Goal: Transaction & Acquisition: Purchase product/service

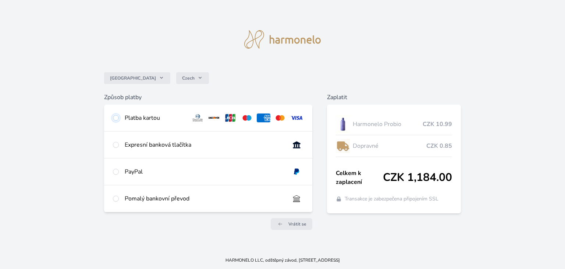
click at [116, 118] on input "radio" at bounding box center [116, 118] width 6 height 6
radio input "true"
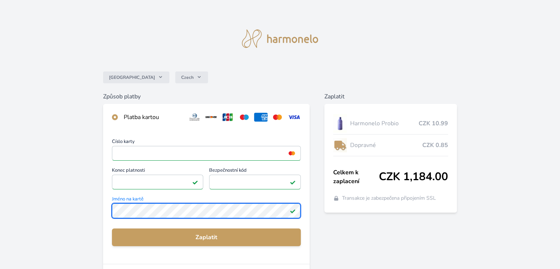
click at [107, 208] on div "Číslo karty <p>Your browser does not support iframes.</p> Konec platnosti <p>Yo…" at bounding box center [206, 196] width 206 height 133
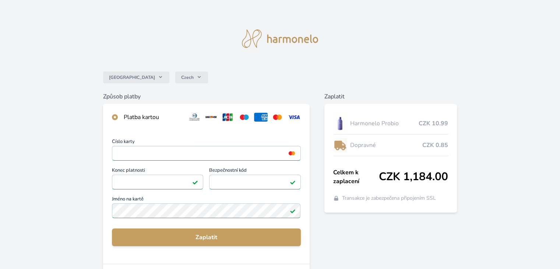
click at [337, 229] on div "Zaplatit Harmonelo Probio CZK 10.99 Dopravné CZK 0.85 Celkem k zaplacení CZK 1,…" at bounding box center [390, 230] width 132 height 276
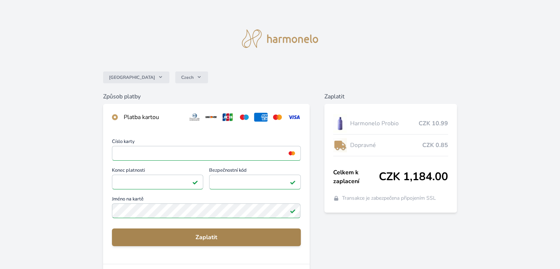
click at [210, 237] on span "Zaplatit" at bounding box center [206, 237] width 177 height 9
